Goal: Find specific page/section

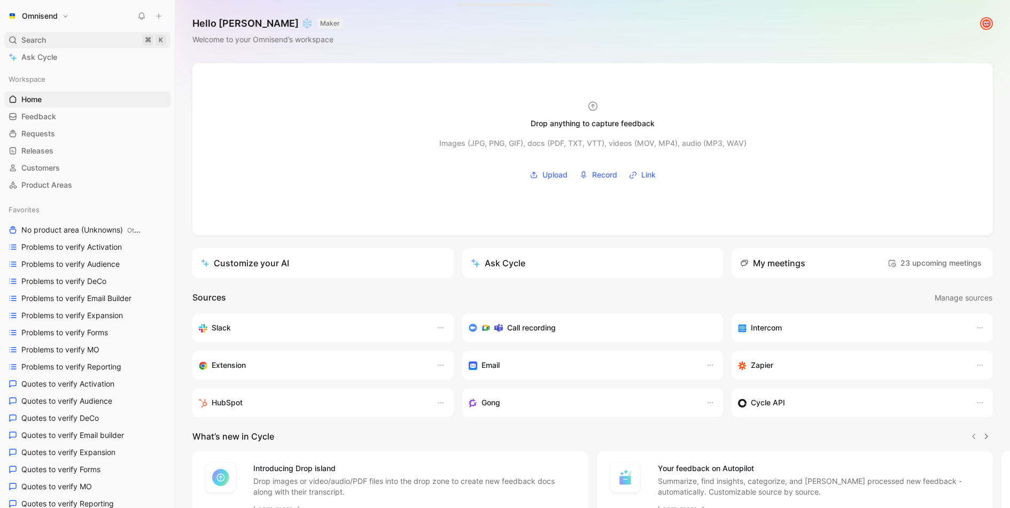
click at [58, 42] on div "Search ⌘ K" at bounding box center [87, 40] width 166 height 16
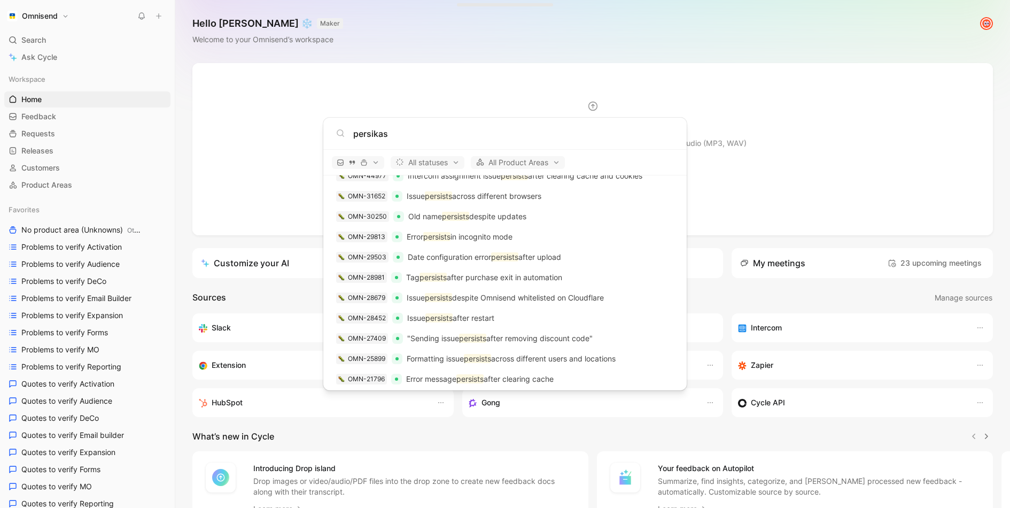
scroll to position [1820, 0]
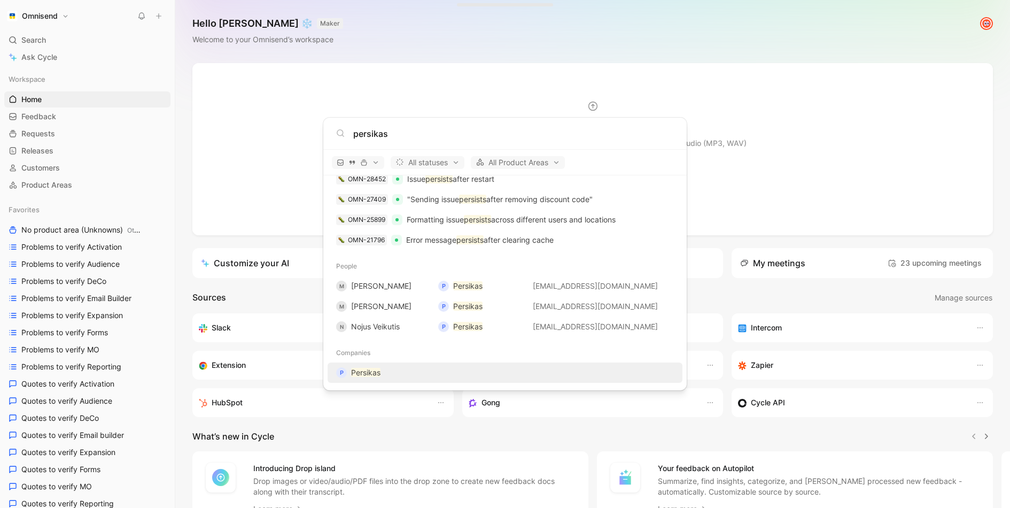
type input "persikas"
click at [365, 373] on mark "Persikas" at bounding box center [365, 372] width 29 height 9
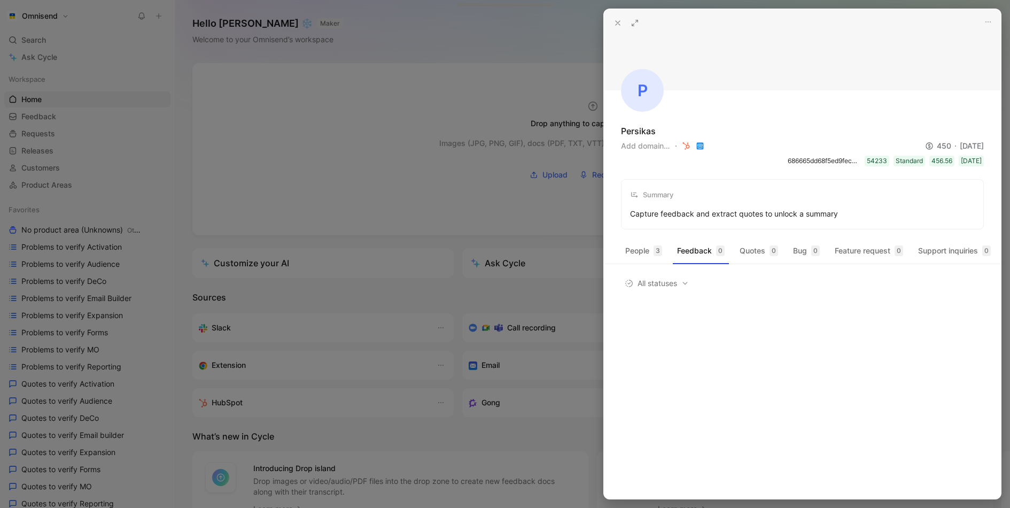
click at [627, 233] on div "P Persikas Add domain… 450 [DATE] 686665dd68f5ed9fec549112 54233 Standard 456.5…" at bounding box center [802, 253] width 397 height 489
click at [630, 248] on button "People 3" at bounding box center [643, 250] width 45 height 17
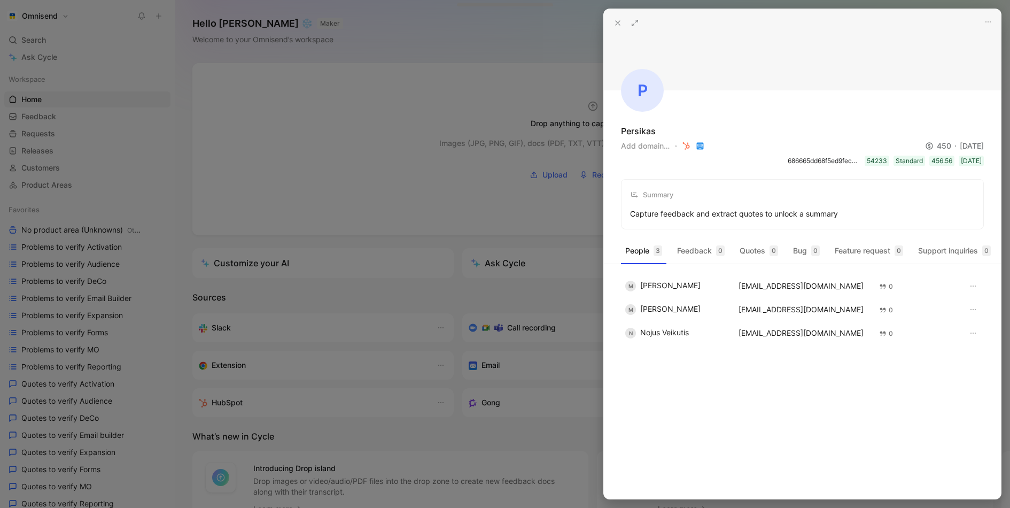
click at [461, 17] on div at bounding box center [505, 254] width 1010 height 508
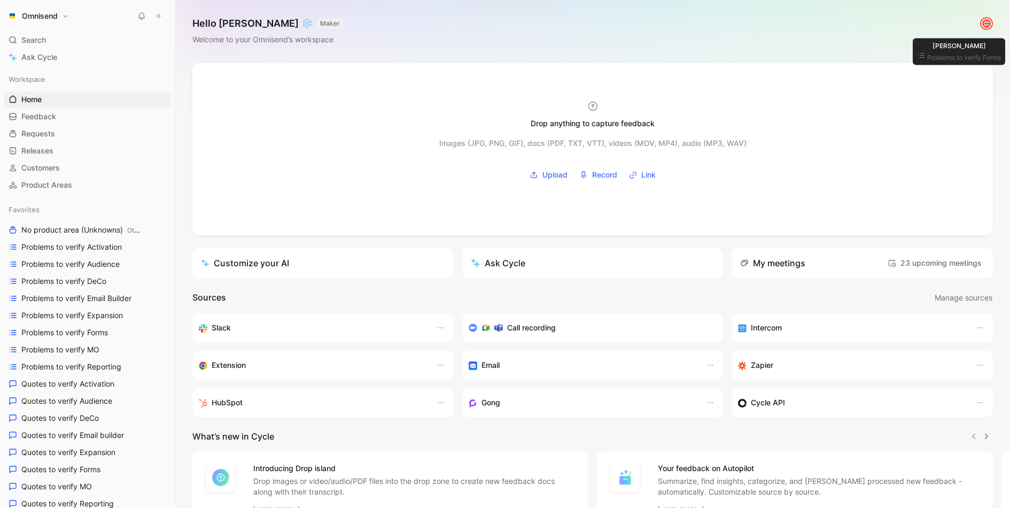
click at [982, 18] on div at bounding box center [986, 24] width 14 height 14
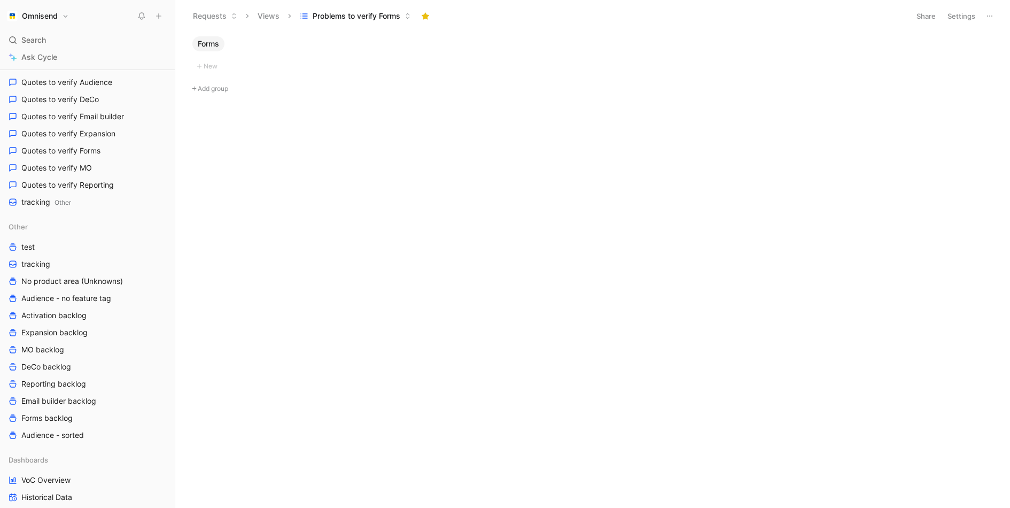
scroll to position [398, 0]
